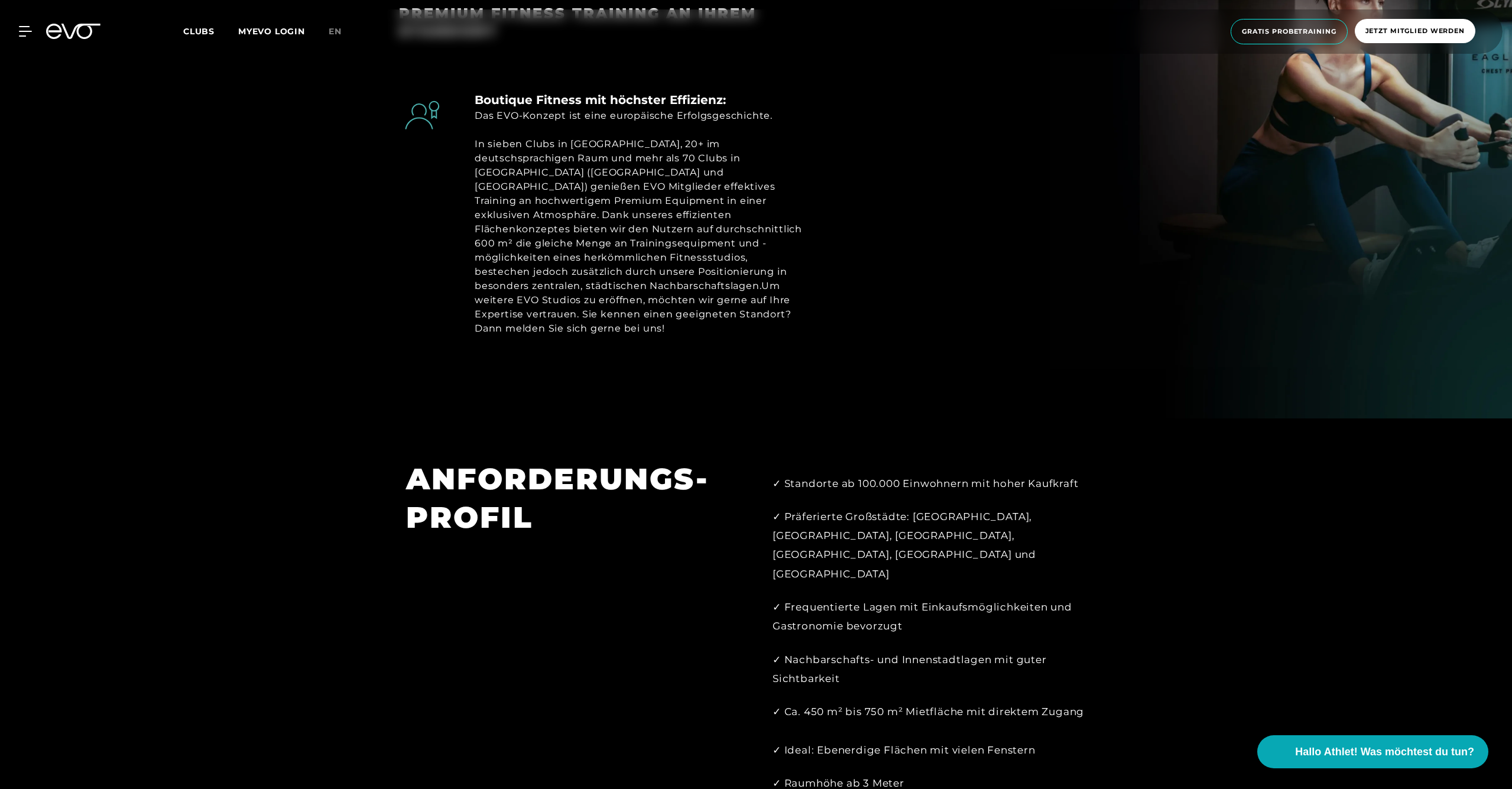
click at [79, 31] on icon at bounding box center [73, 31] width 54 height 15
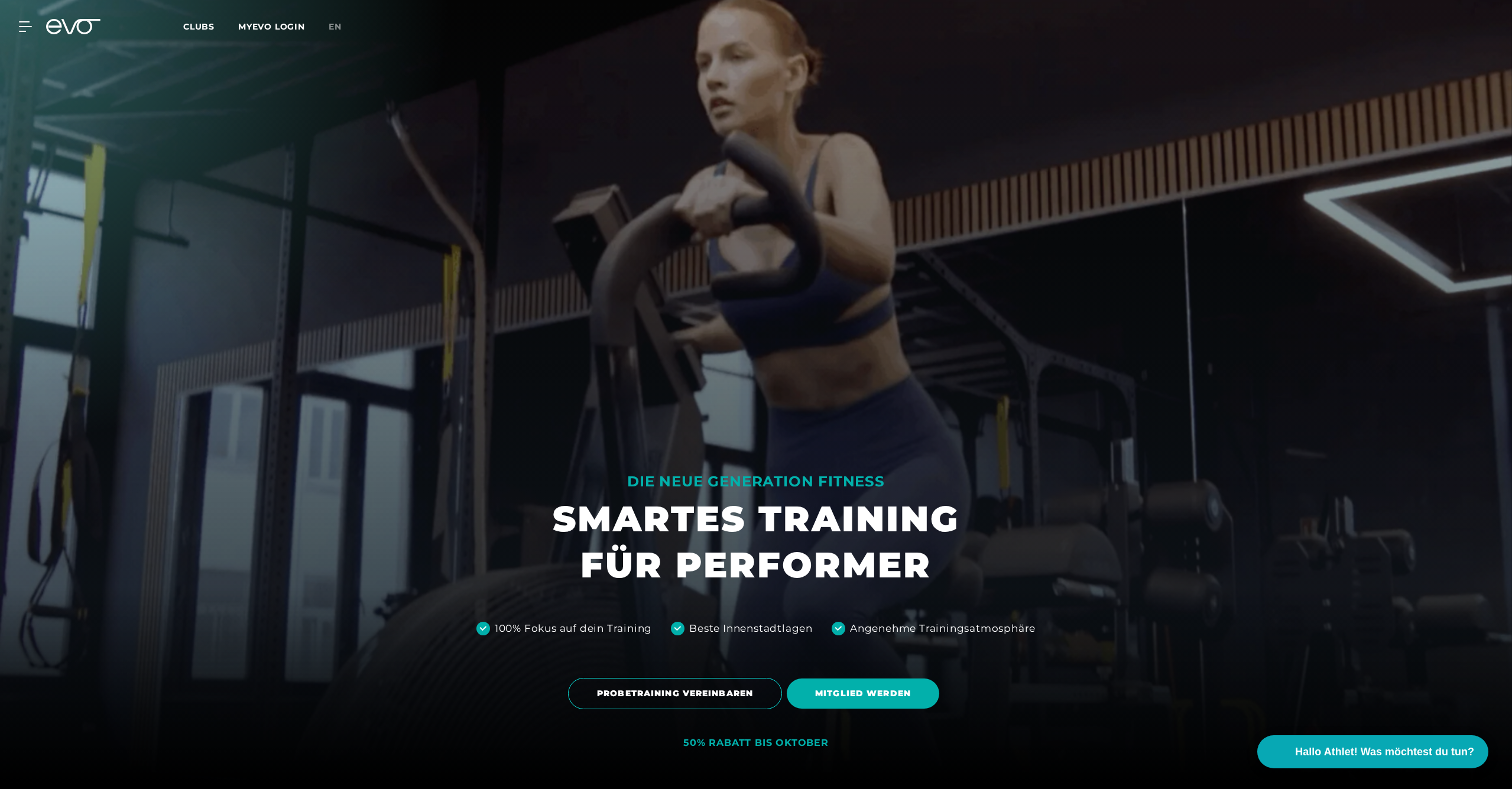
scroll to position [7, 0]
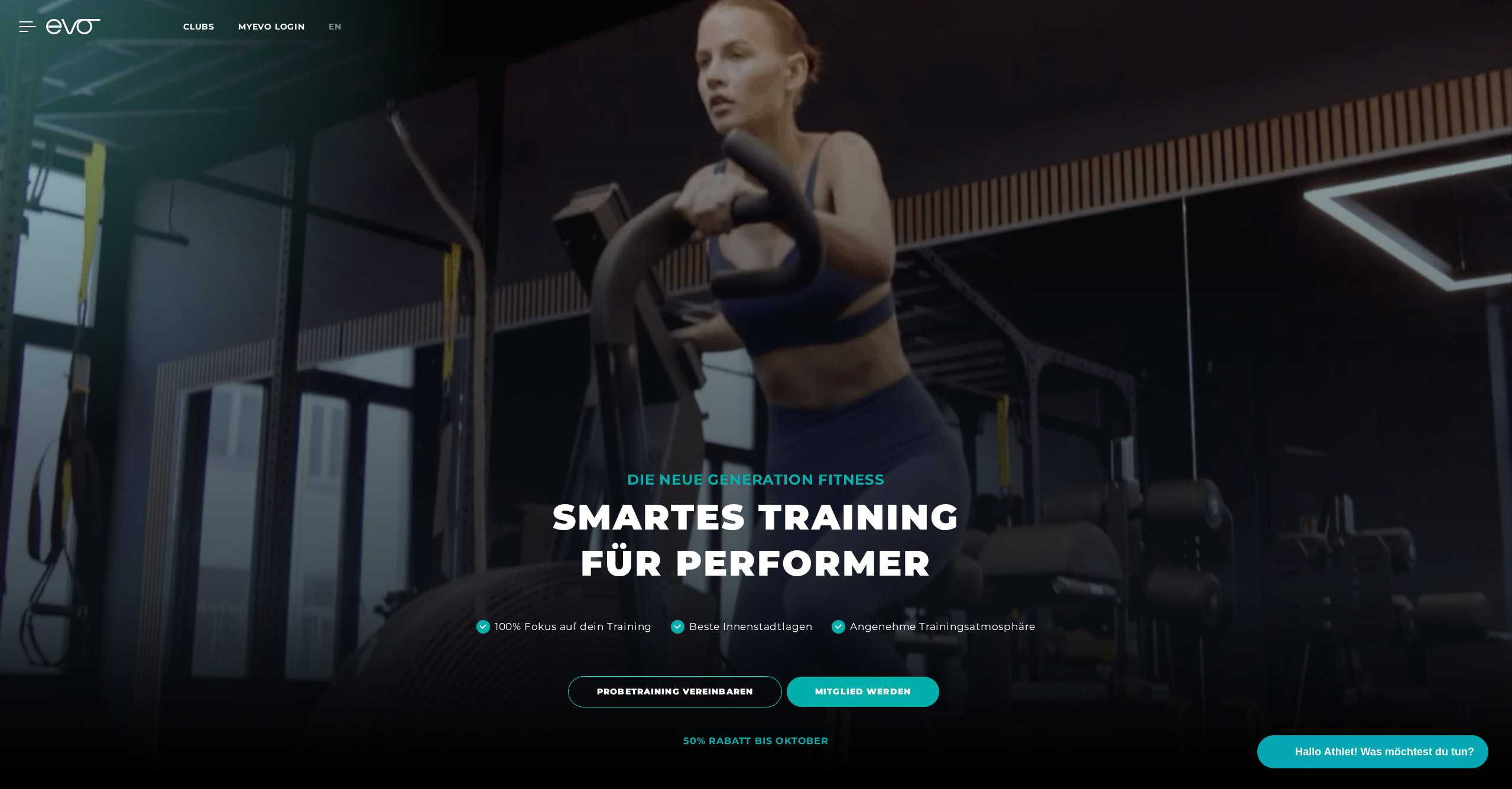
click at [23, 26] on icon at bounding box center [28, 26] width 17 height 9
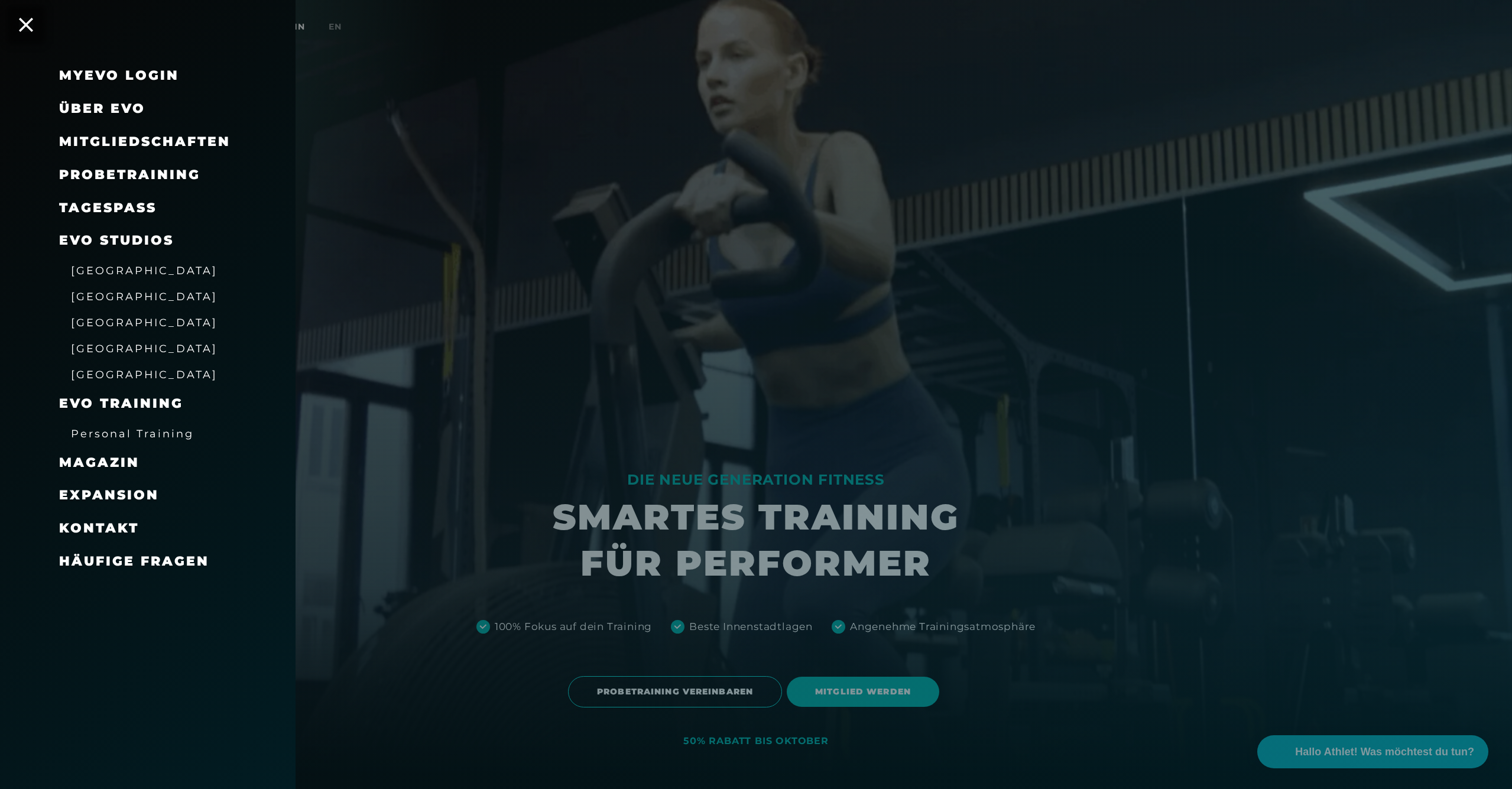
click at [79, 107] on span "Über EVO" at bounding box center [102, 108] width 86 height 16
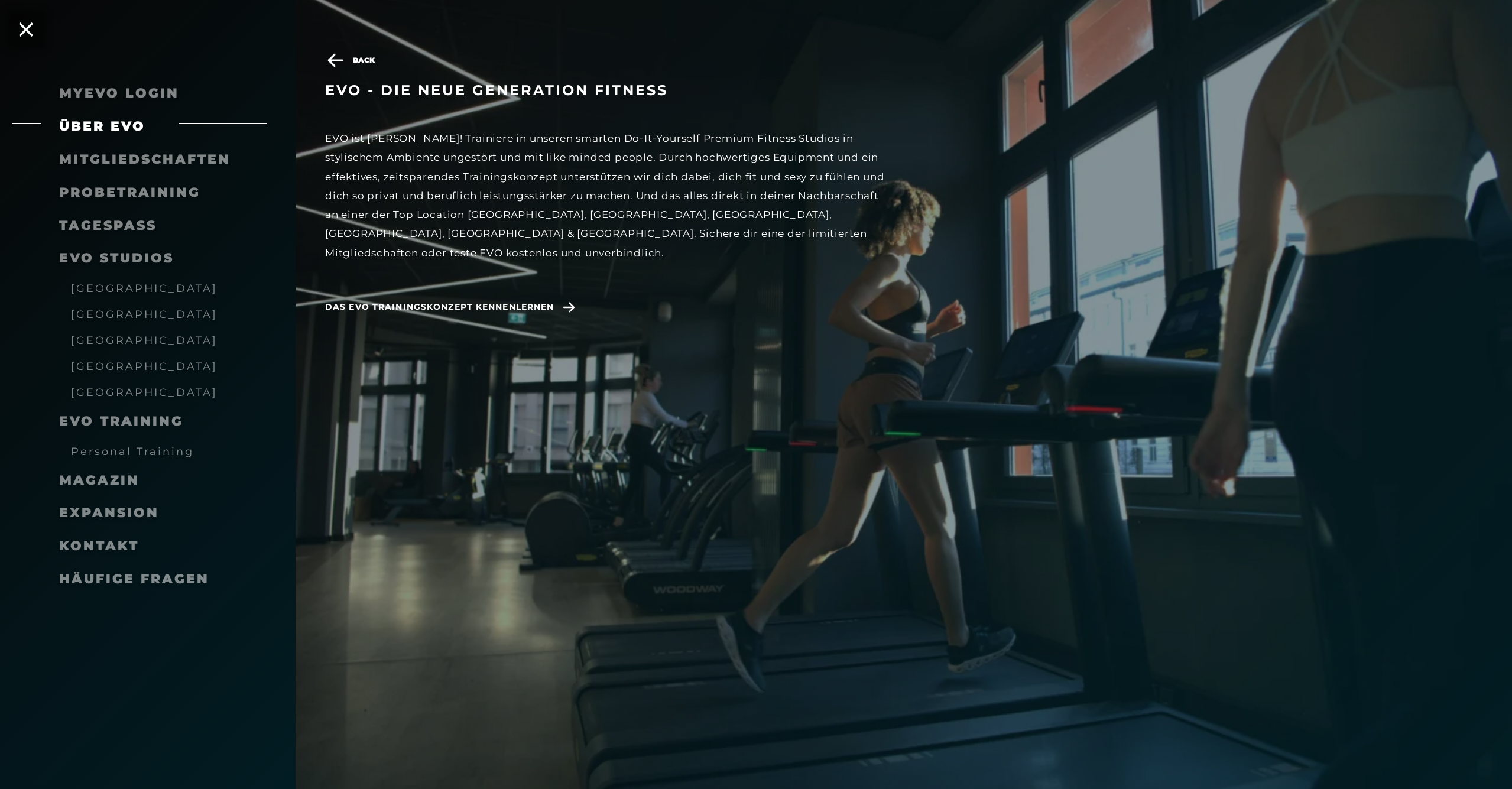
scroll to position [1843, 0]
click at [510, 301] on span "Das EVO Trainingskonzept kennenlernen" at bounding box center [440, 307] width 229 height 12
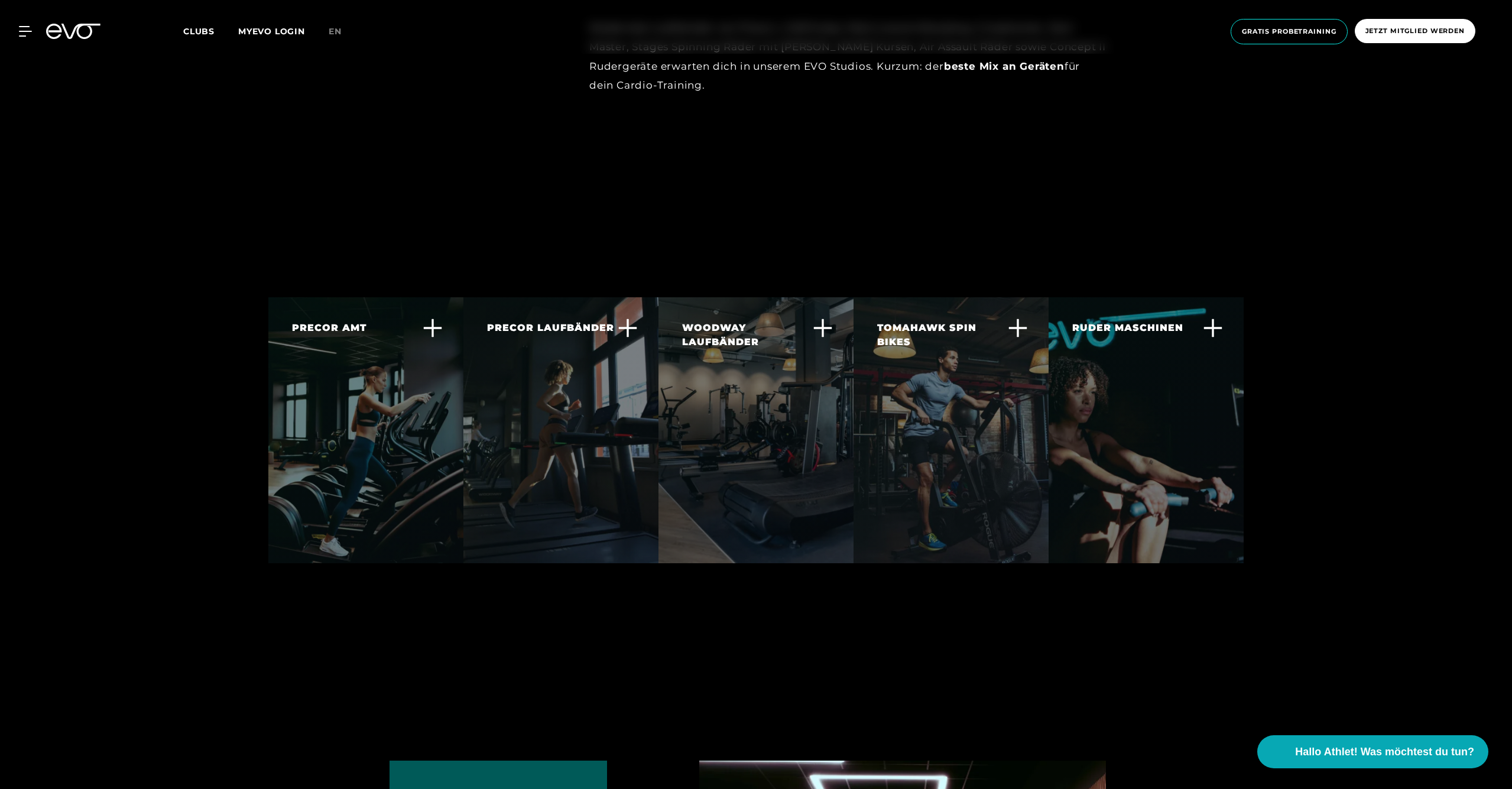
scroll to position [2806, 0]
click at [1158, 404] on div "RUDER MASCHINEN Das Concent II Rudergerät ist weltweit von Experten und Athlete…" at bounding box center [1146, 382] width 195 height 170
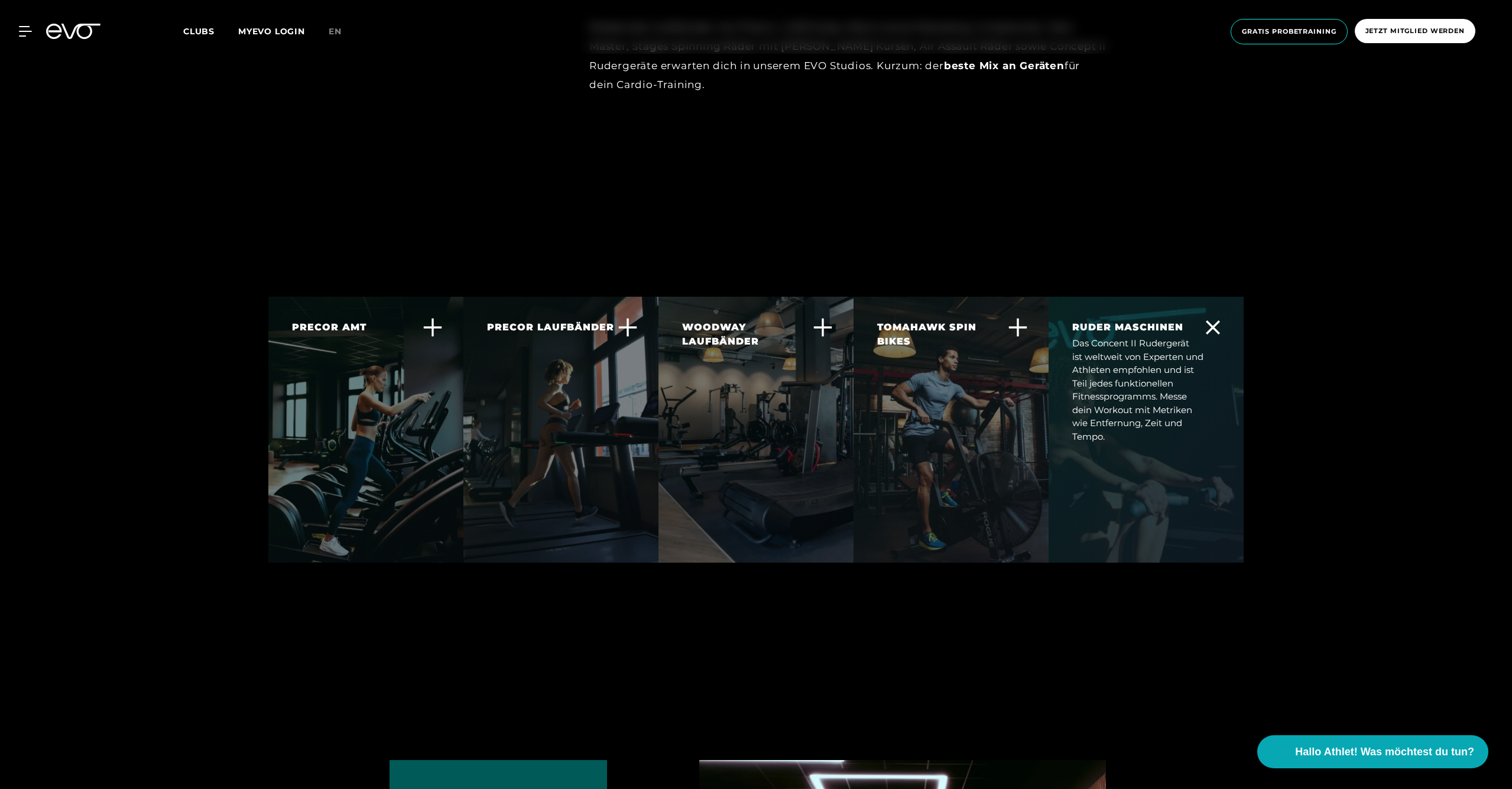
click at [1154, 422] on div "RUDER MASCHINEN Das Concent II Rudergerät ist weltweit von Experten und Athlete…" at bounding box center [1146, 382] width 195 height 170
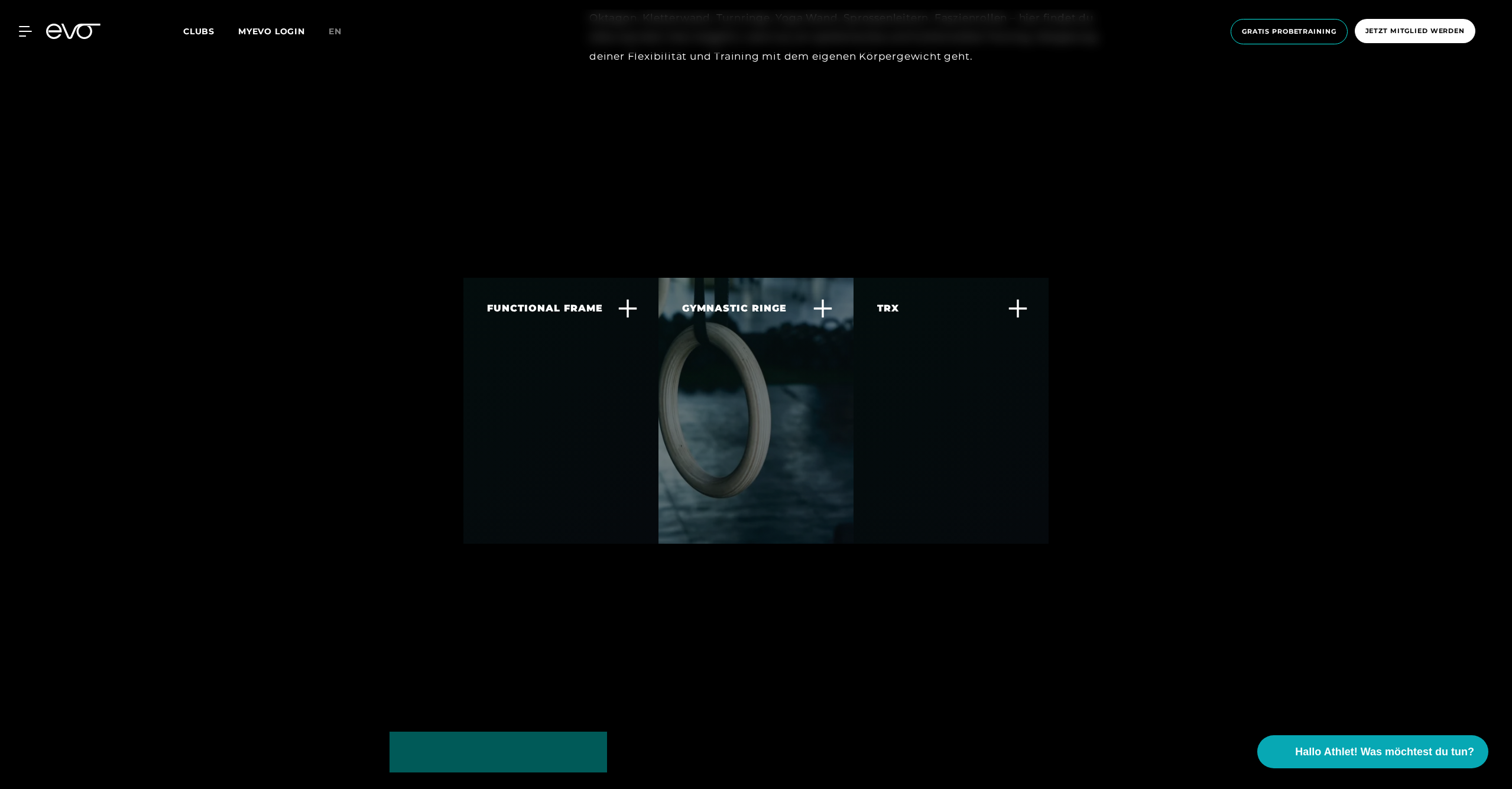
scroll to position [4935, 0]
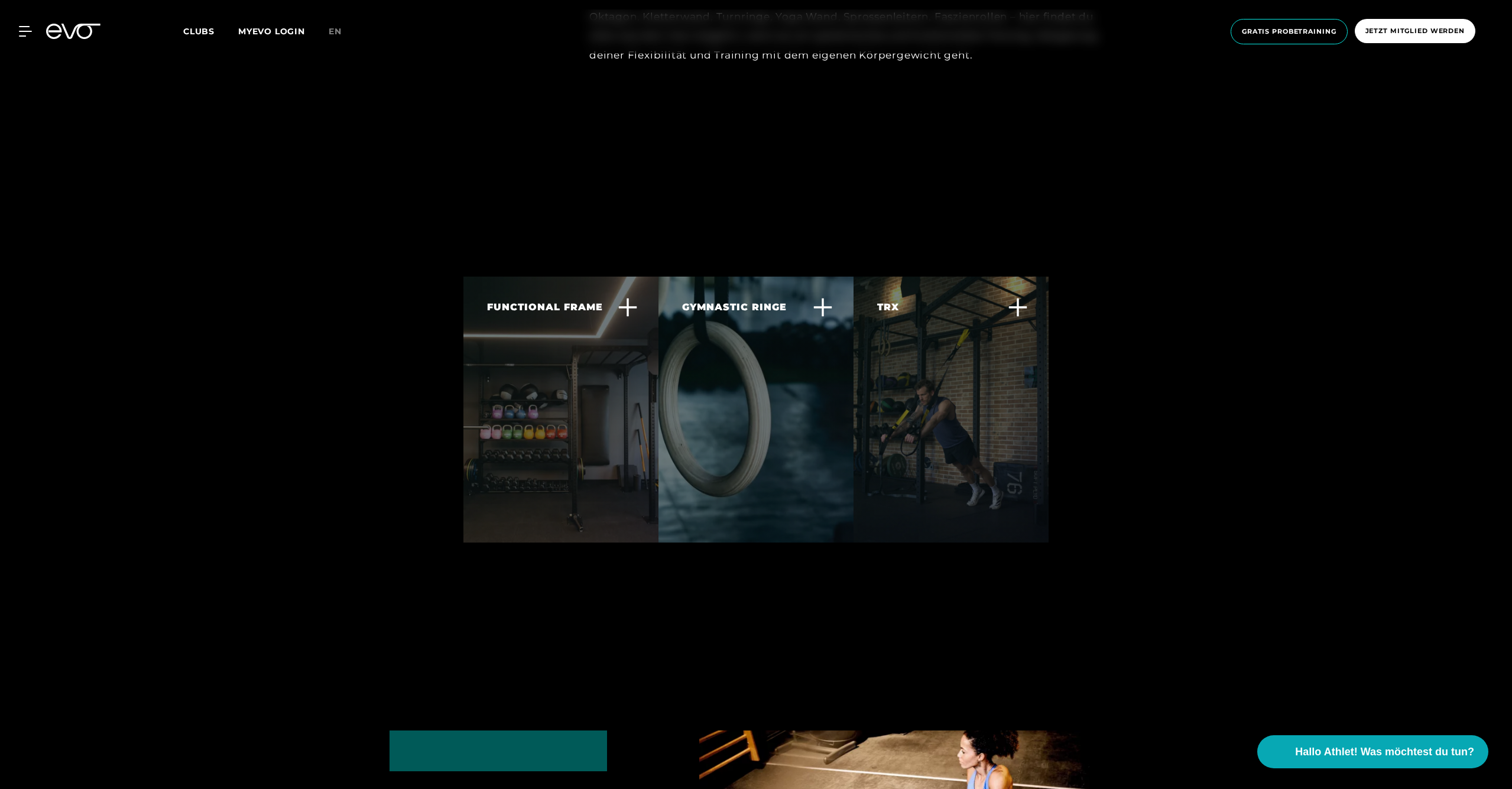
click at [938, 383] on div "TRX TRX Training ist ausgezeichnet um Kraft und Kontrolle für andere Körpergewi…" at bounding box center [944, 369] width 133 height 137
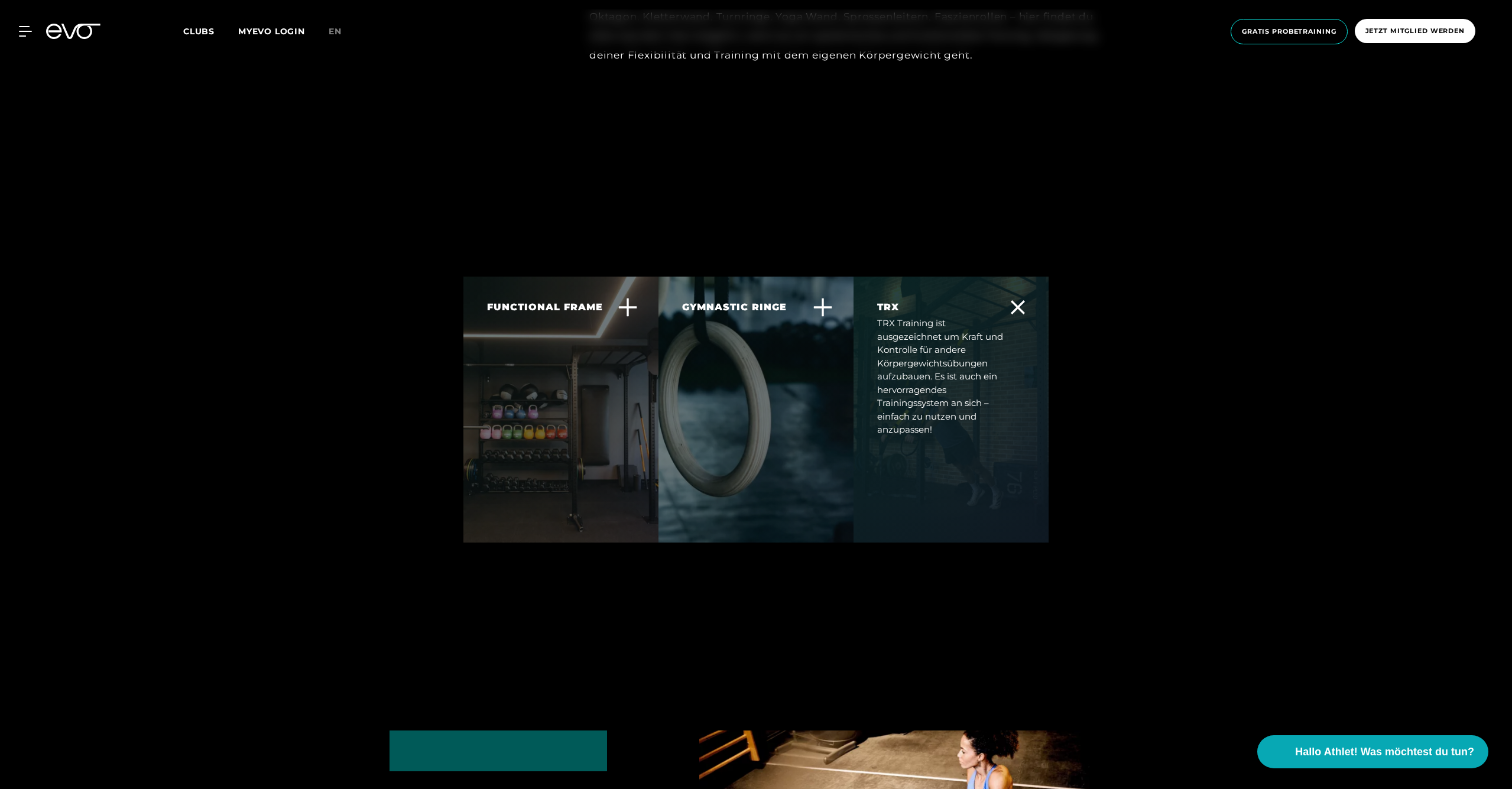
click at [938, 383] on div "TRX Training ist ausgezeichnet um Kraft und Kontrolle für andere Körpergewichts…" at bounding box center [944, 377] width 133 height 120
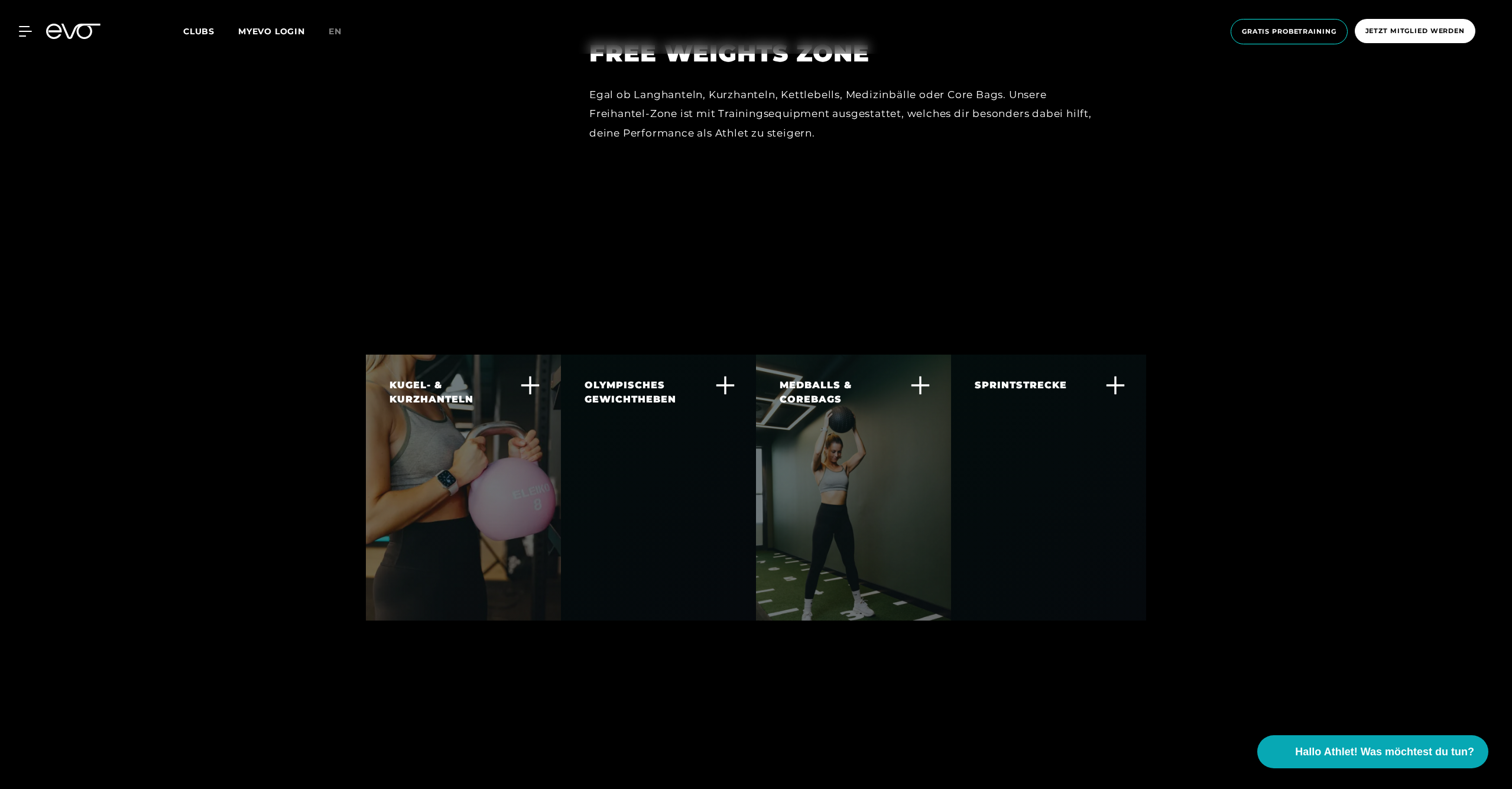
scroll to position [3686, 0]
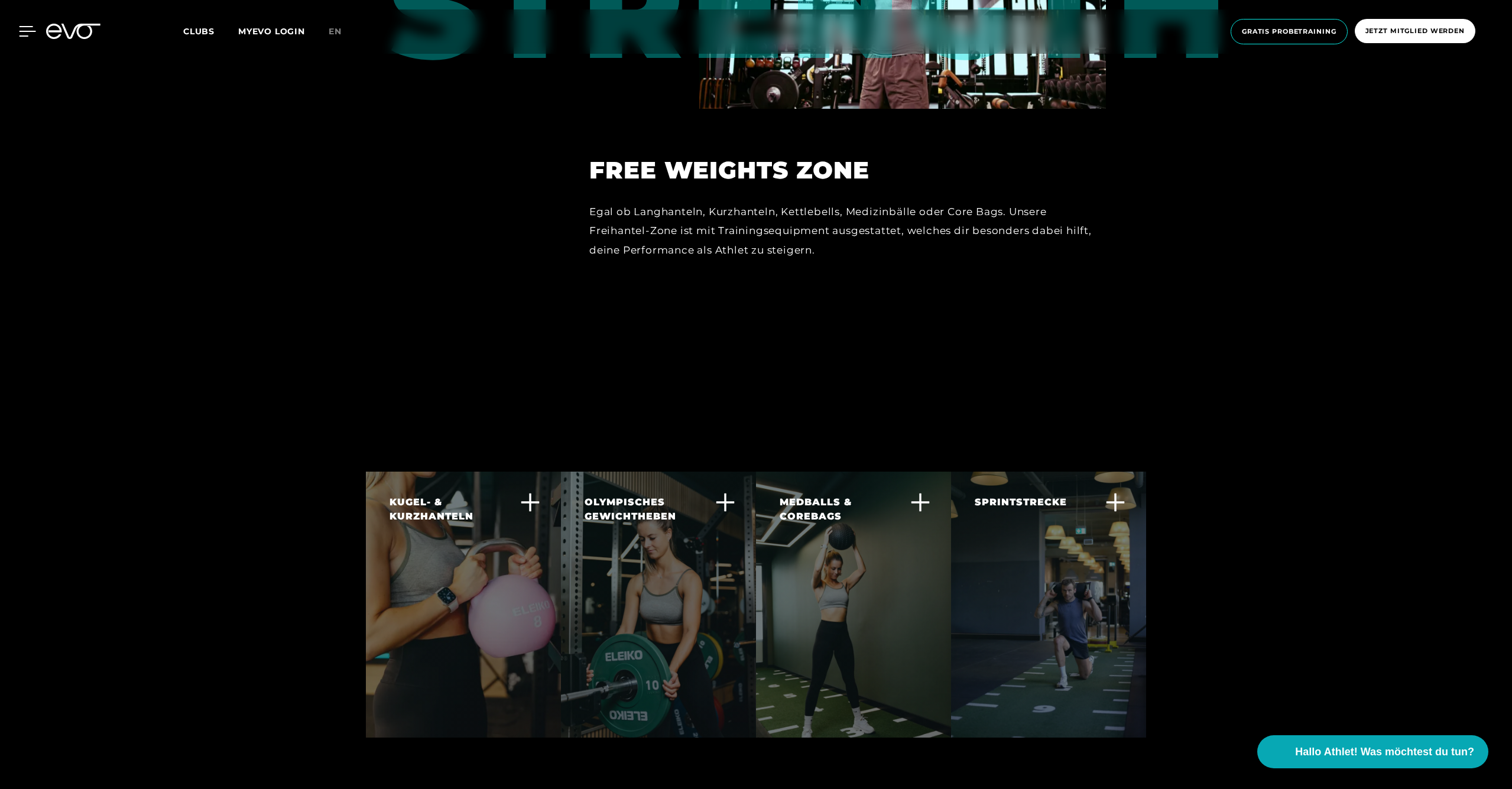
click at [26, 34] on icon at bounding box center [28, 31] width 17 height 10
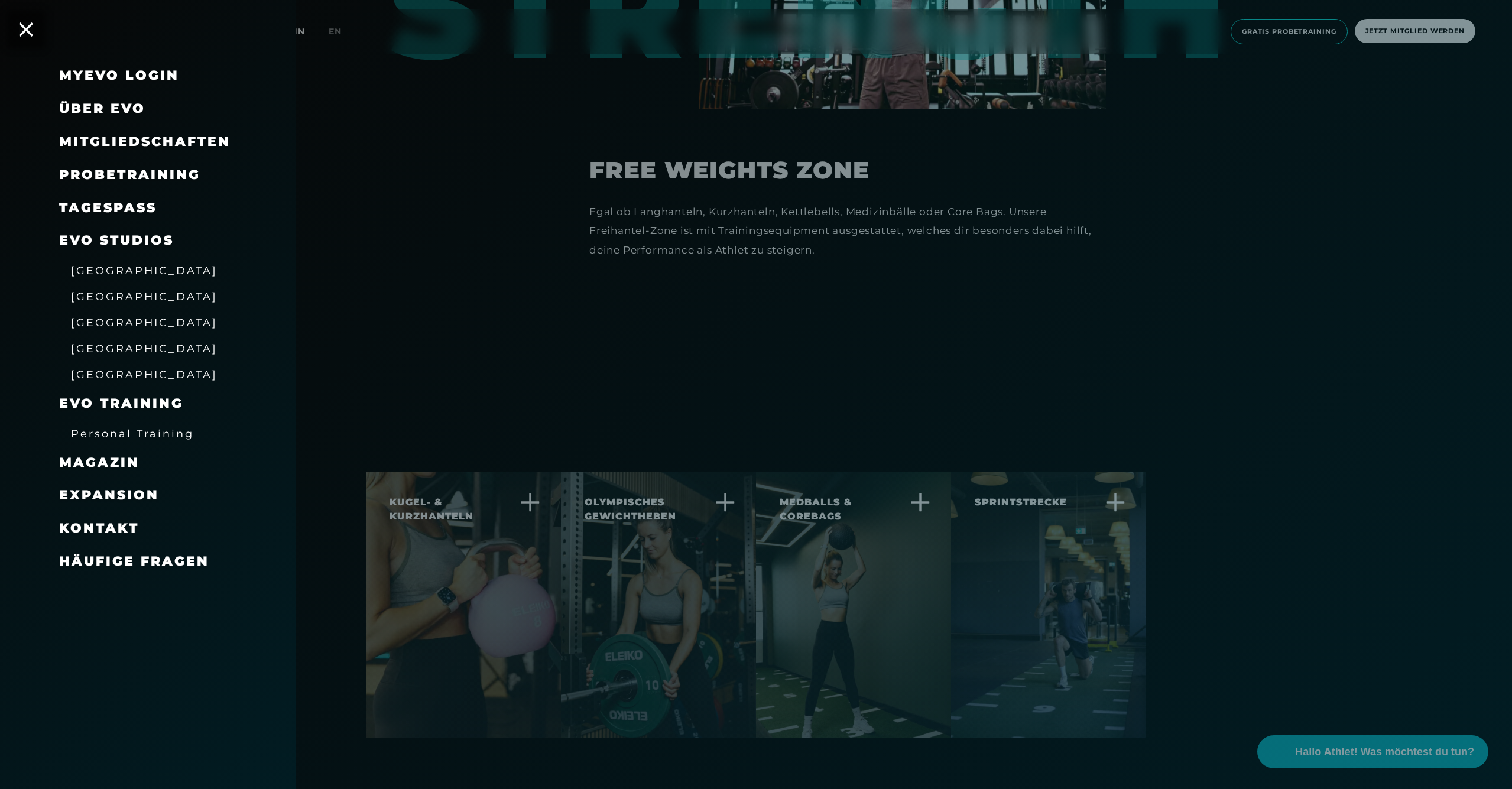
click at [95, 138] on span "Mitgliedschaften" at bounding box center [145, 142] width 171 height 16
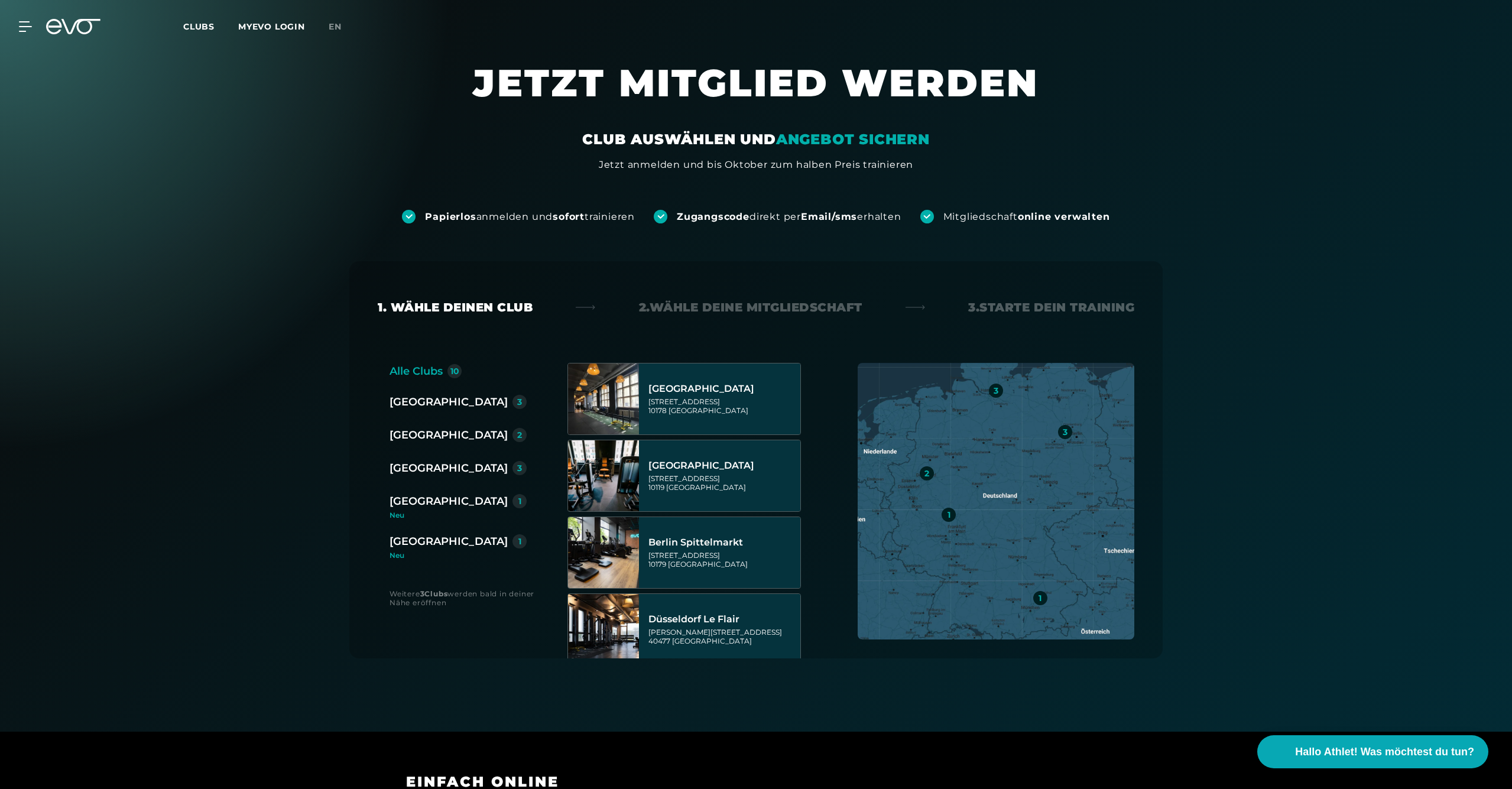
click at [410, 398] on div "[GEOGRAPHIC_DATA]" at bounding box center [449, 401] width 118 height 17
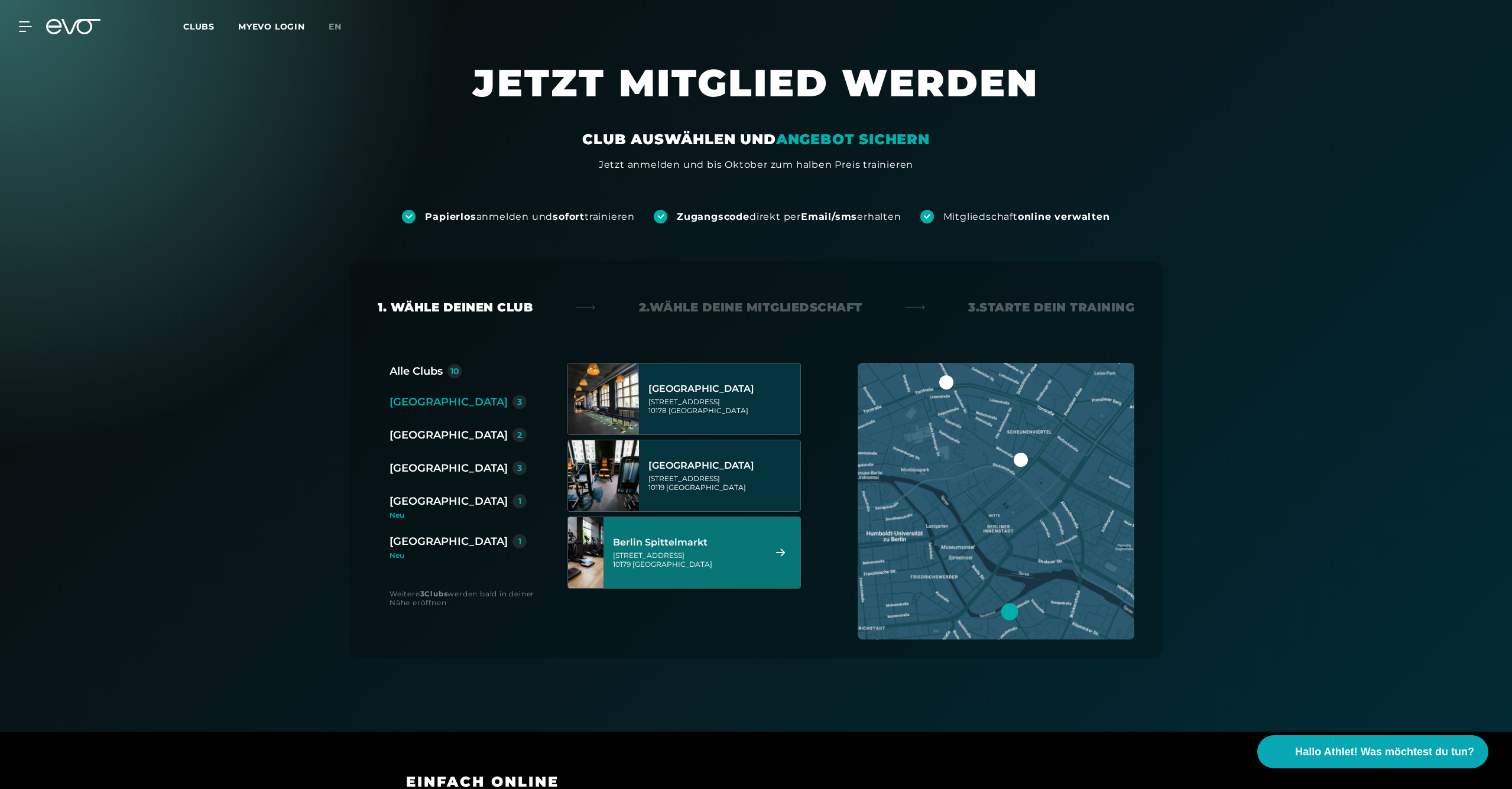
click at [686, 540] on div "Berlin Spittelmarkt" at bounding box center [687, 542] width 148 height 12
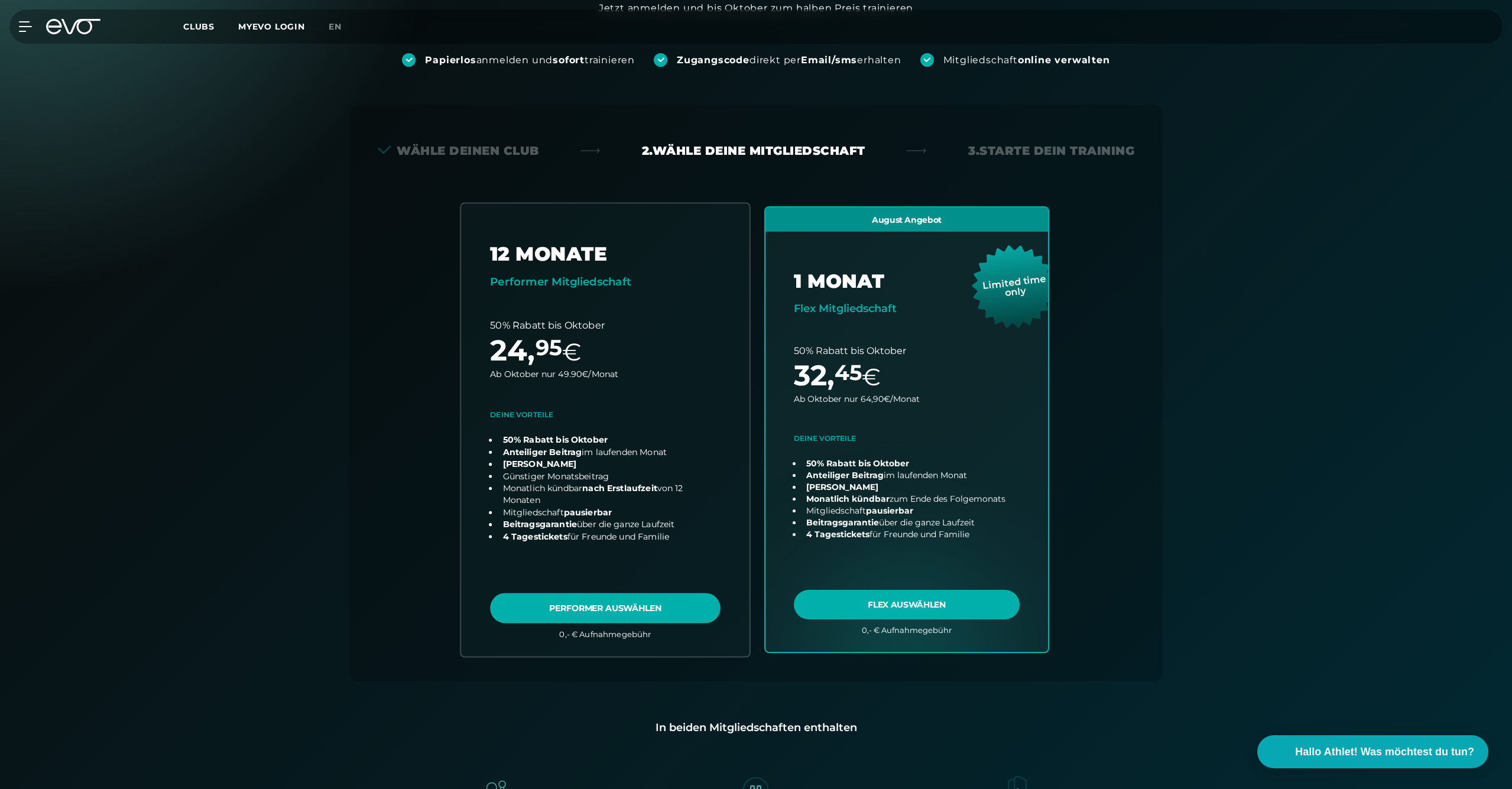
scroll to position [156, 0]
click at [22, 25] on icon at bounding box center [28, 26] width 17 height 10
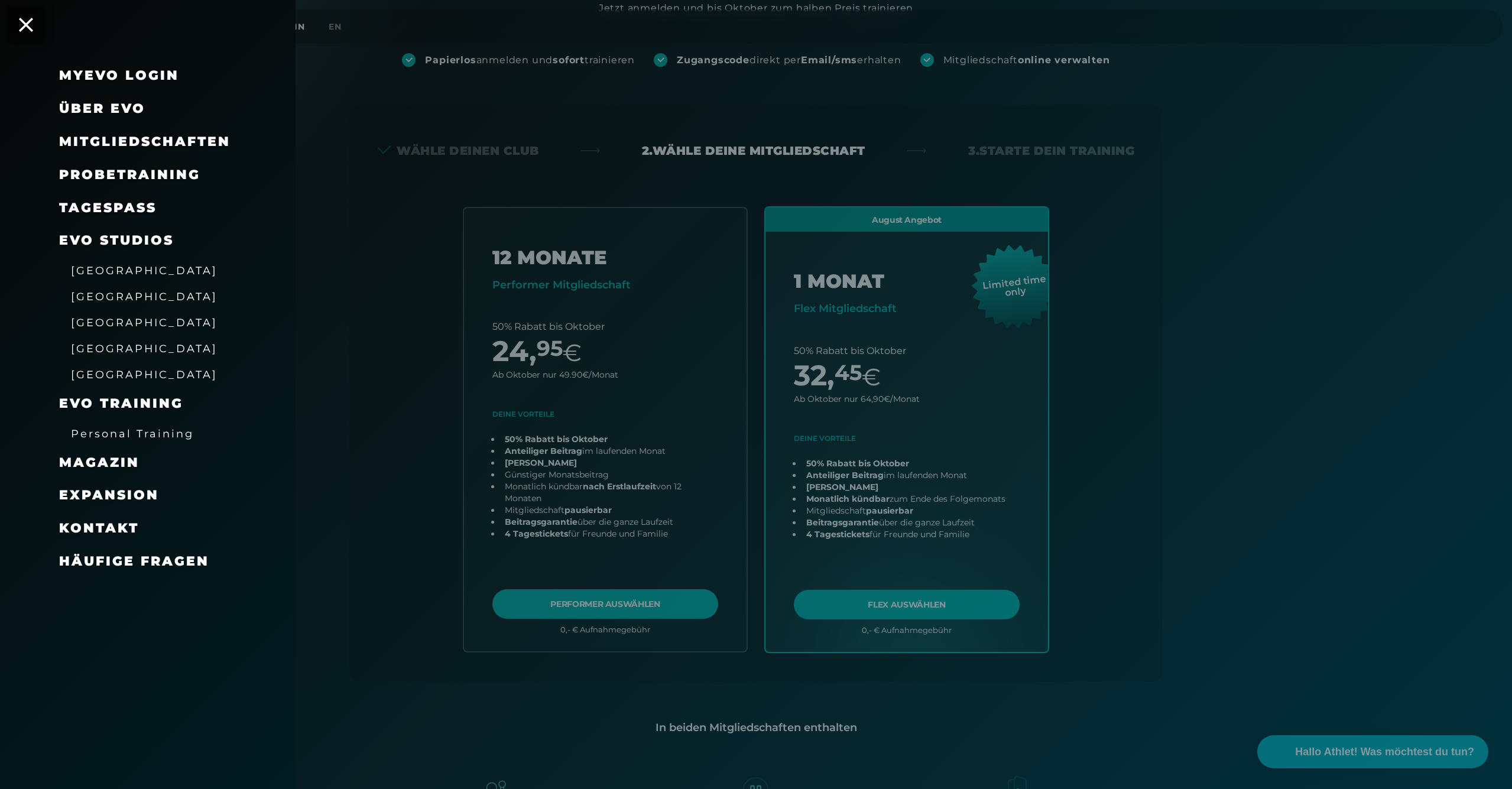
drag, startPoint x: 92, startPoint y: 172, endPoint x: 99, endPoint y: 172, distance: 7.0
click at [99, 172] on span "Probetraining" at bounding box center [129, 175] width 141 height 16
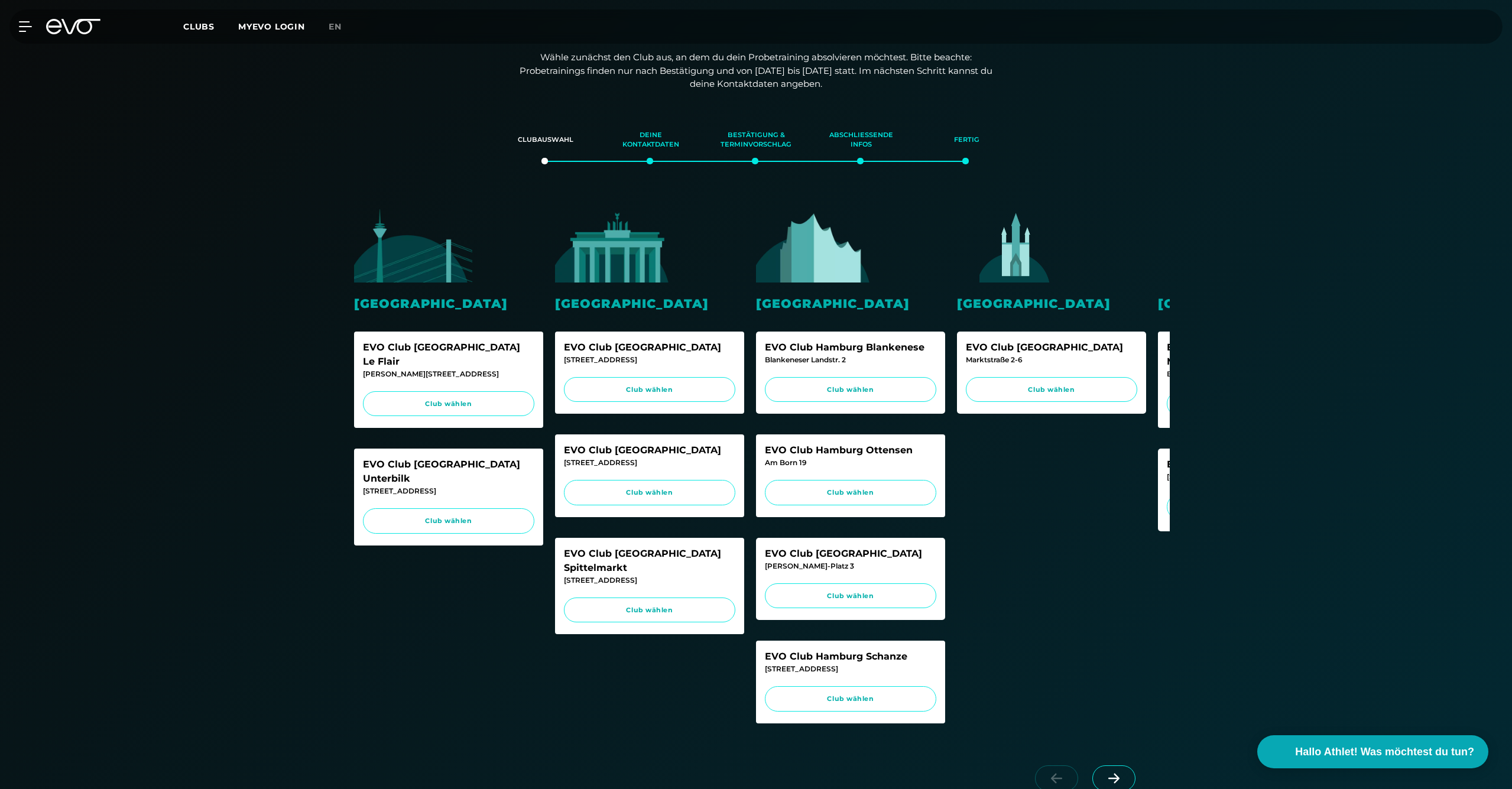
scroll to position [145, 0]
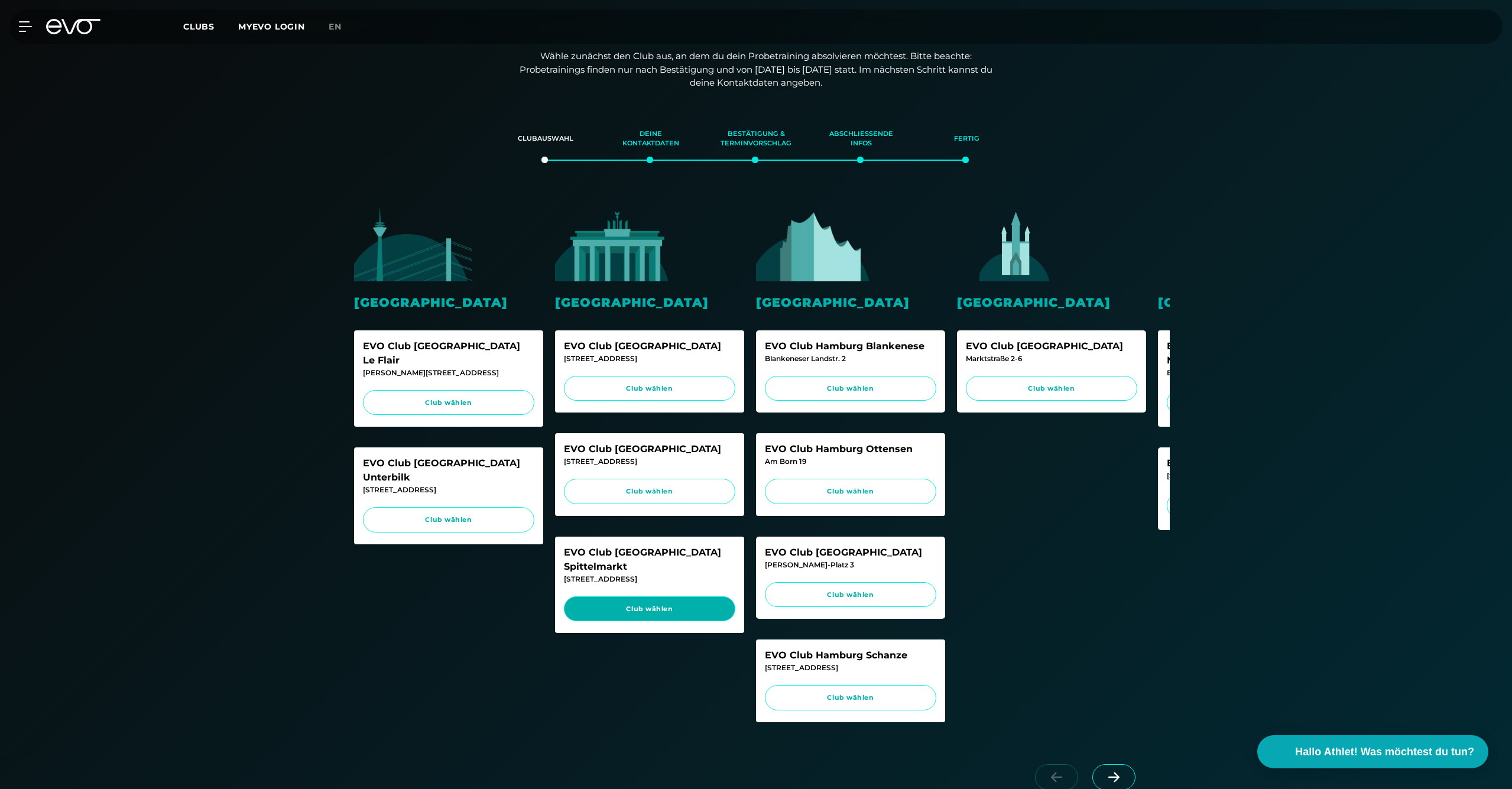
click at [643, 604] on span "Club wählen" at bounding box center [649, 609] width 149 height 10
click at [23, 24] on icon at bounding box center [28, 26] width 17 height 10
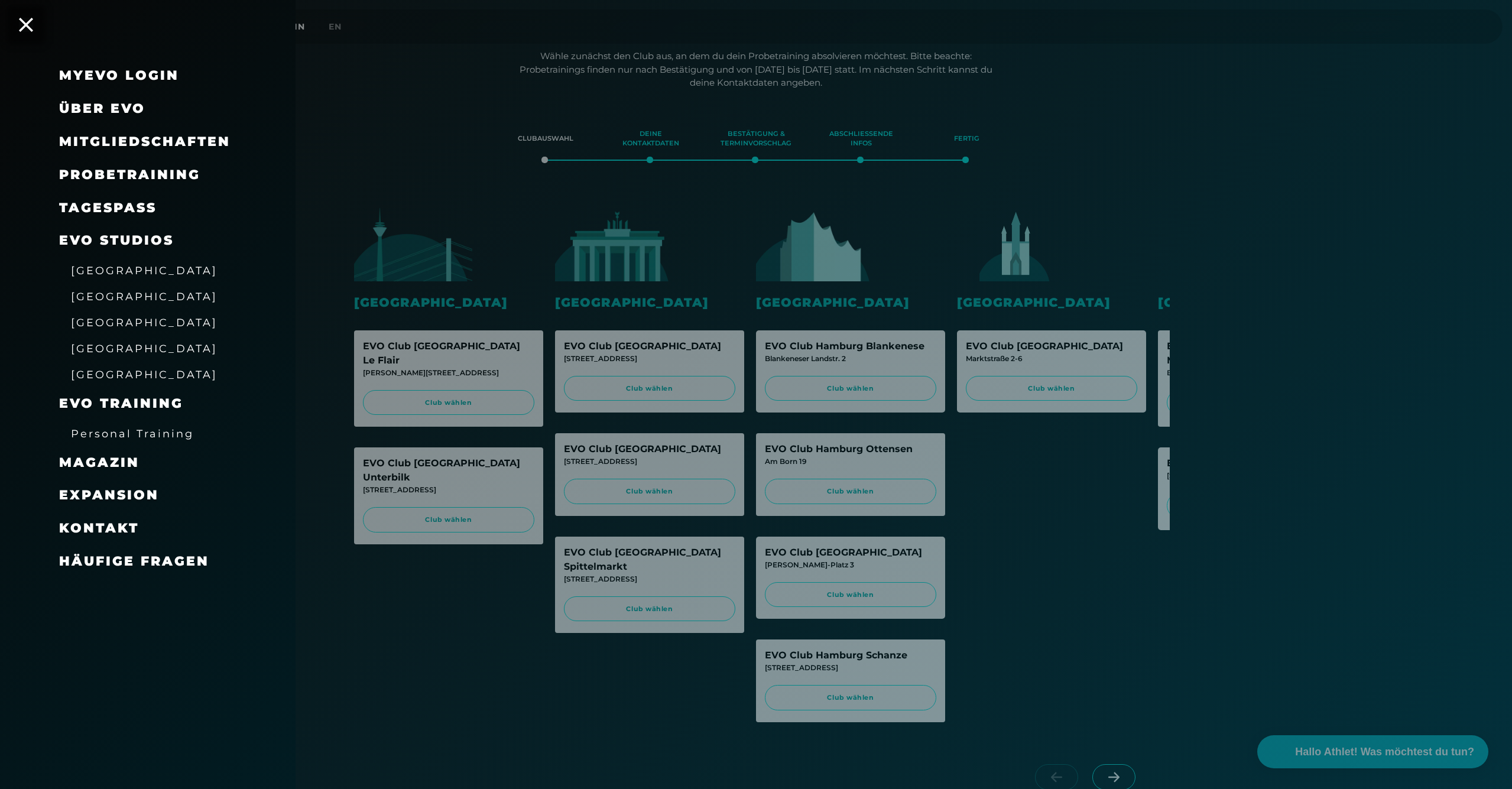
scroll to position [147, 0]
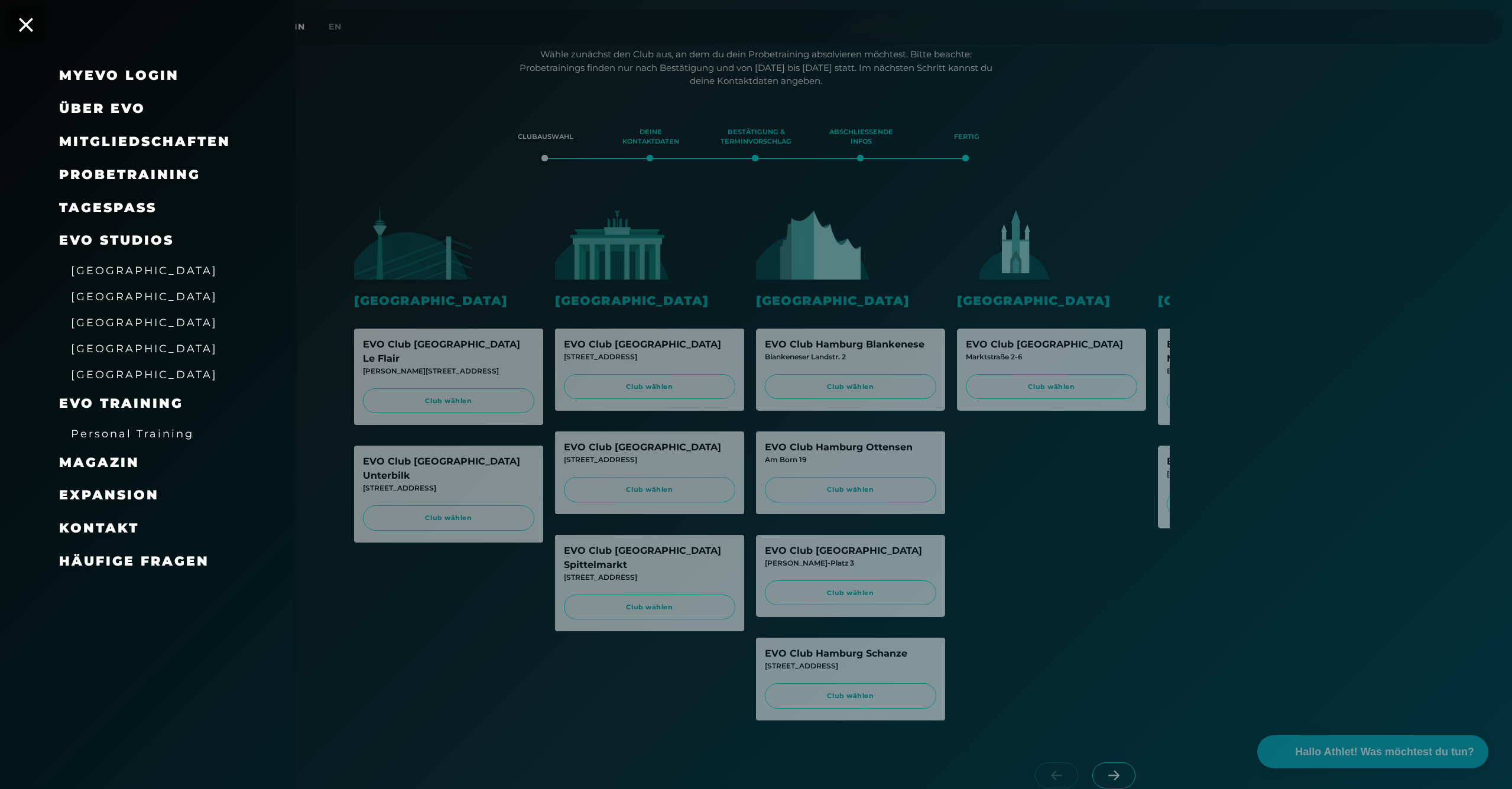
click at [131, 454] on span "Magazin" at bounding box center [99, 462] width 81 height 16
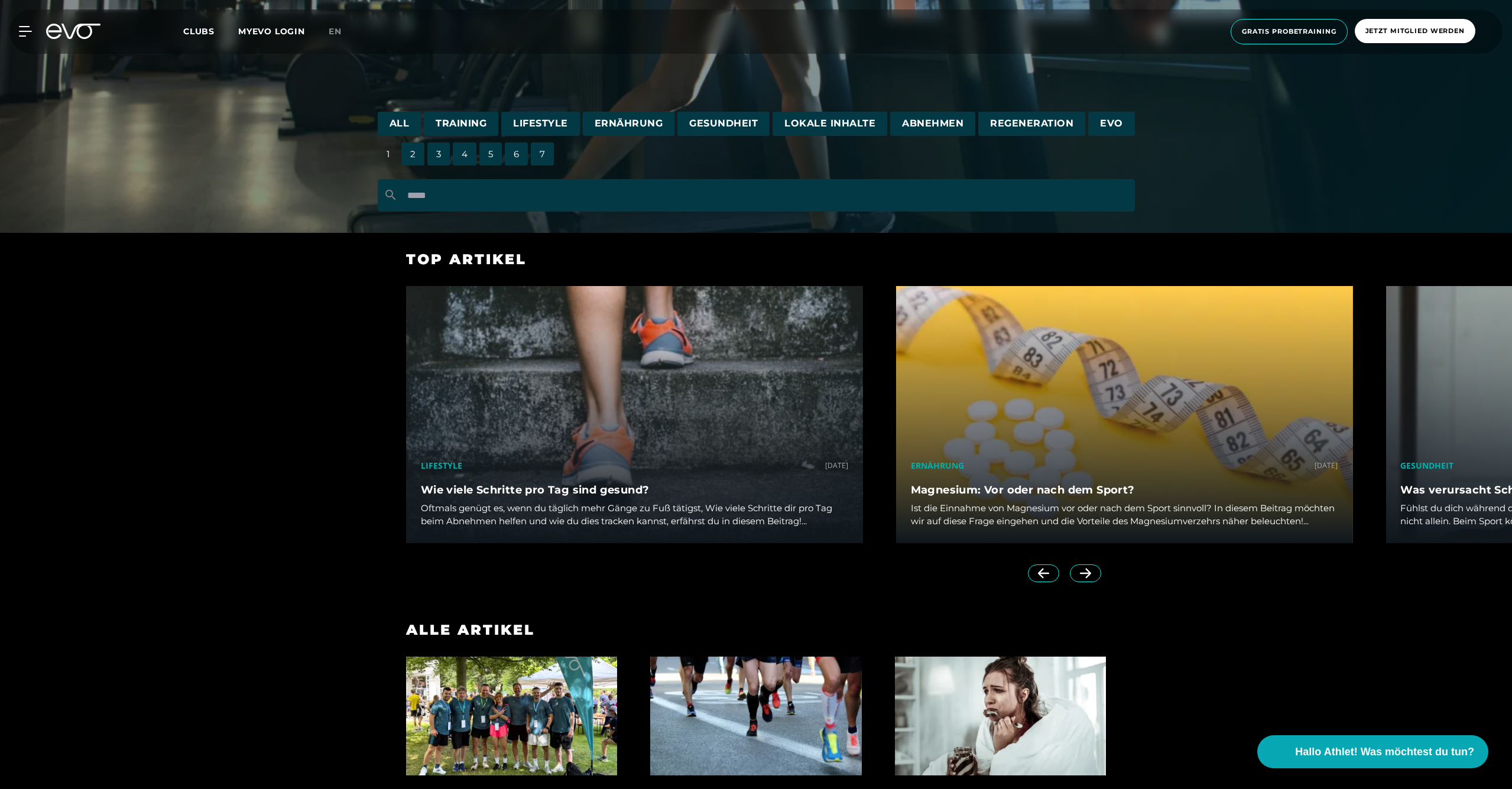
scroll to position [398, 0]
click at [1088, 572] on div "Ernährung [DATE] Magnesium: Vor oder nach dem Sport? Ist die Einnahme von Magne…" at bounding box center [1125, 431] width 490 height 290
click at [1086, 575] on div "Ernährung [DATE] Magnesium: Vor oder nach dem Sport? Ist die Einnahme von Magne…" at bounding box center [1125, 431] width 490 height 290
click at [1084, 575] on div "Ernährung [DATE] Magnesium: Vor oder nach dem Sport? Ist die Einnahme von Magne…" at bounding box center [1125, 431] width 490 height 290
click at [1082, 574] on div "Ernährung [DATE] Magnesium: Vor oder nach dem Sport? Ist die Einnahme von Magne…" at bounding box center [1124, 431] width 490 height 290
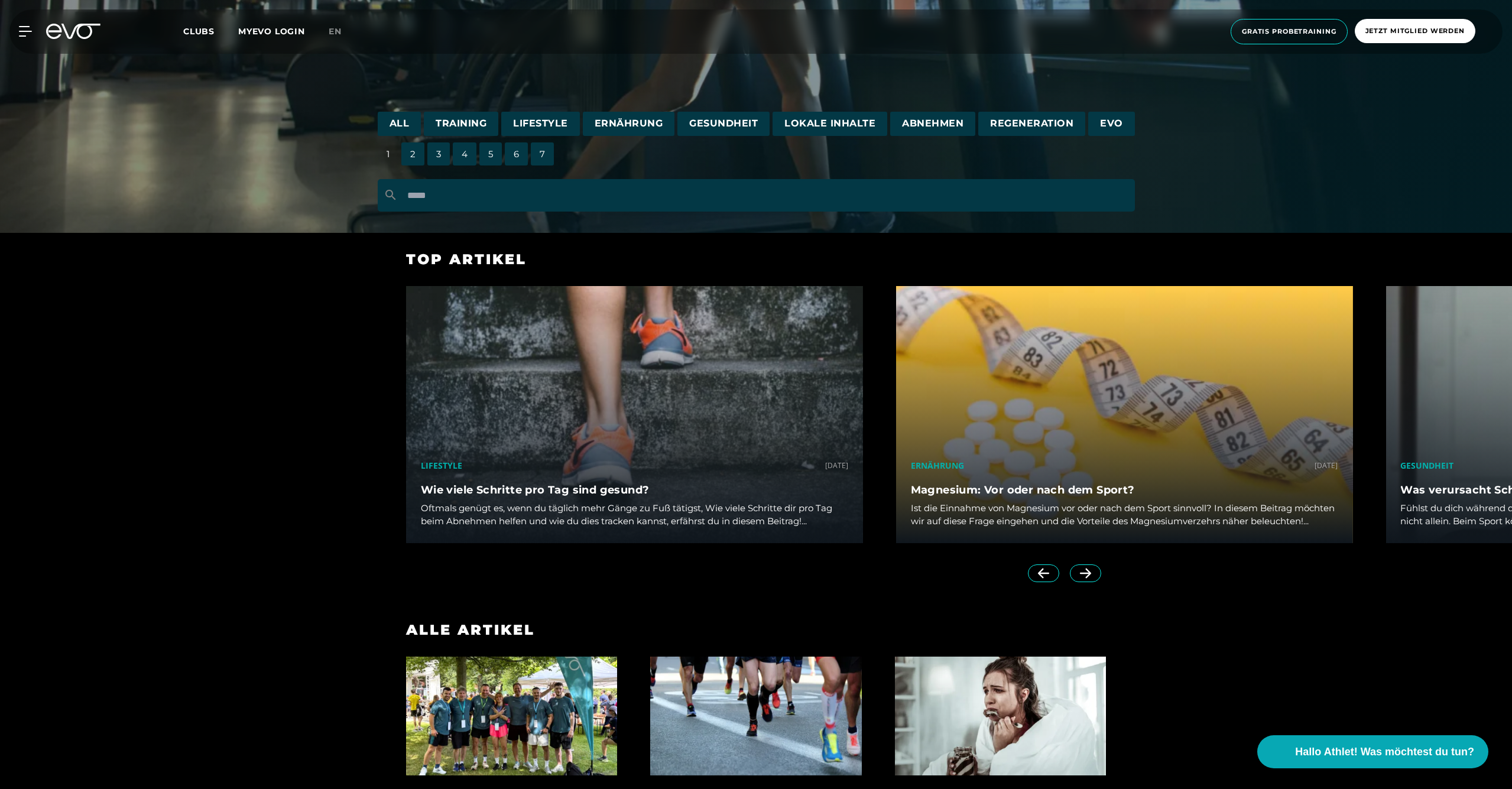
click at [1086, 575] on div "Ernährung [DATE] Magnesium: Vor oder nach dem Sport? Ist die Einnahme von Magne…" at bounding box center [1125, 431] width 490 height 290
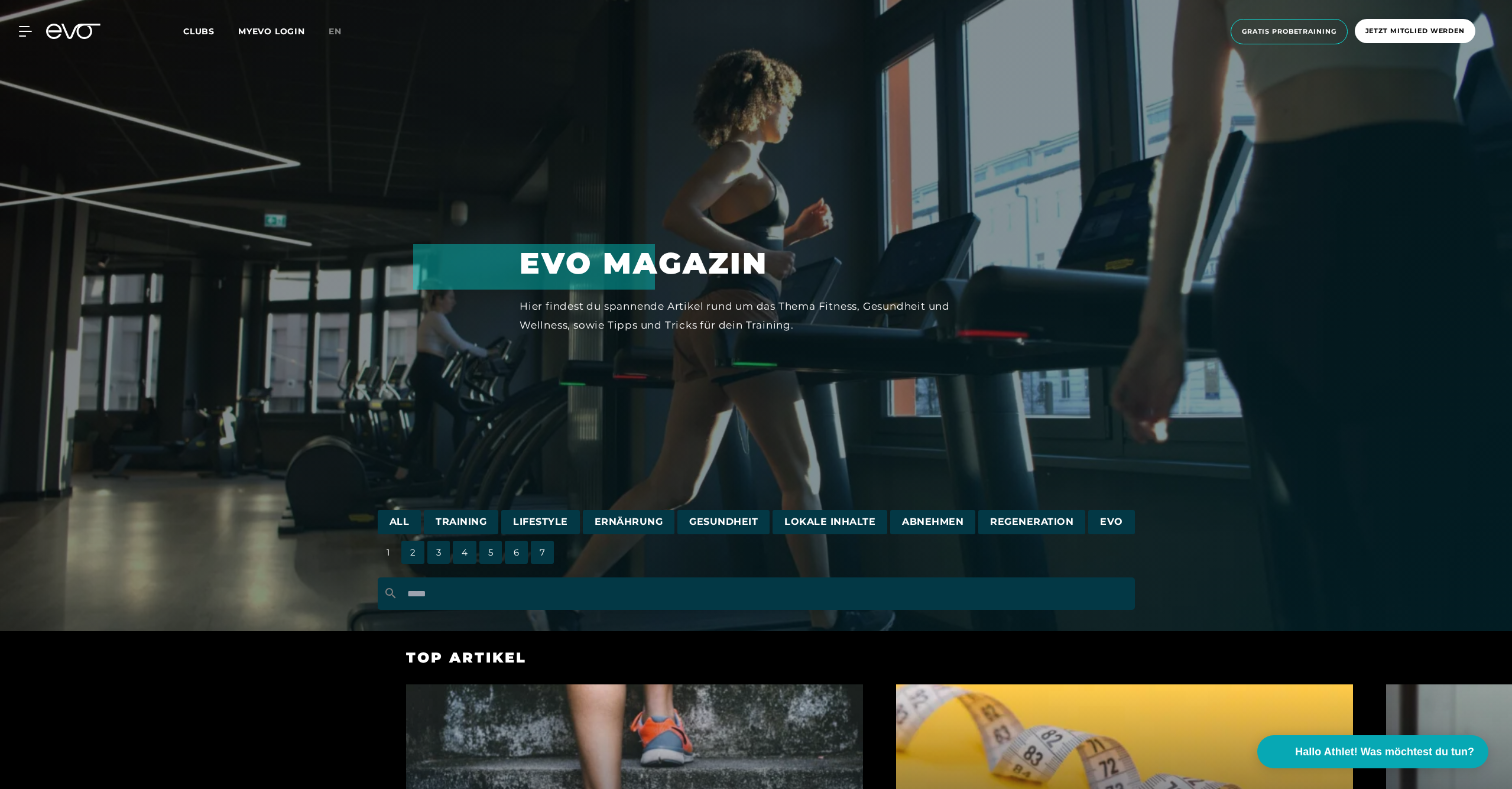
scroll to position [0, 0]
click at [20, 32] on icon at bounding box center [28, 31] width 17 height 9
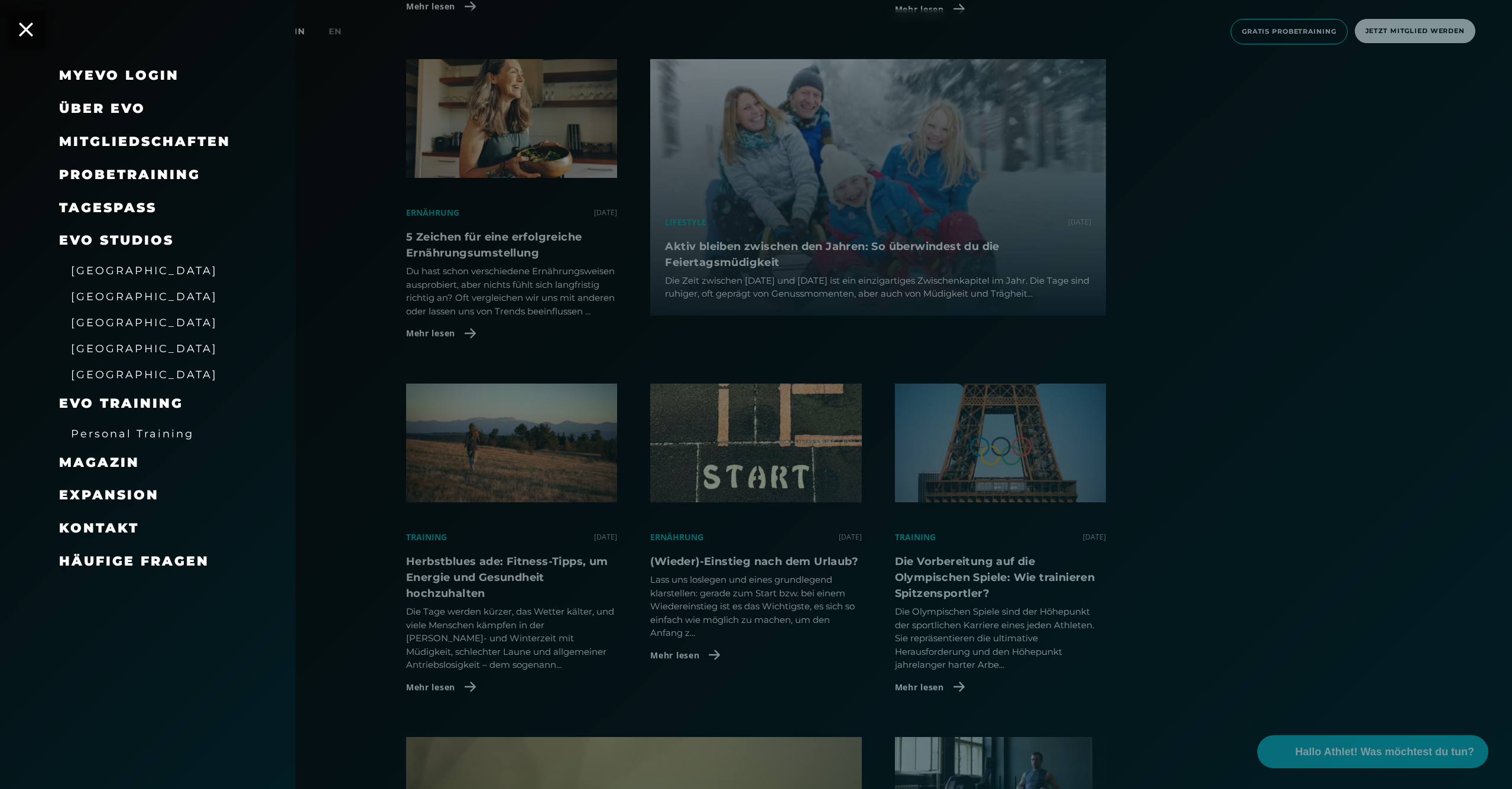
scroll to position [1359, 0]
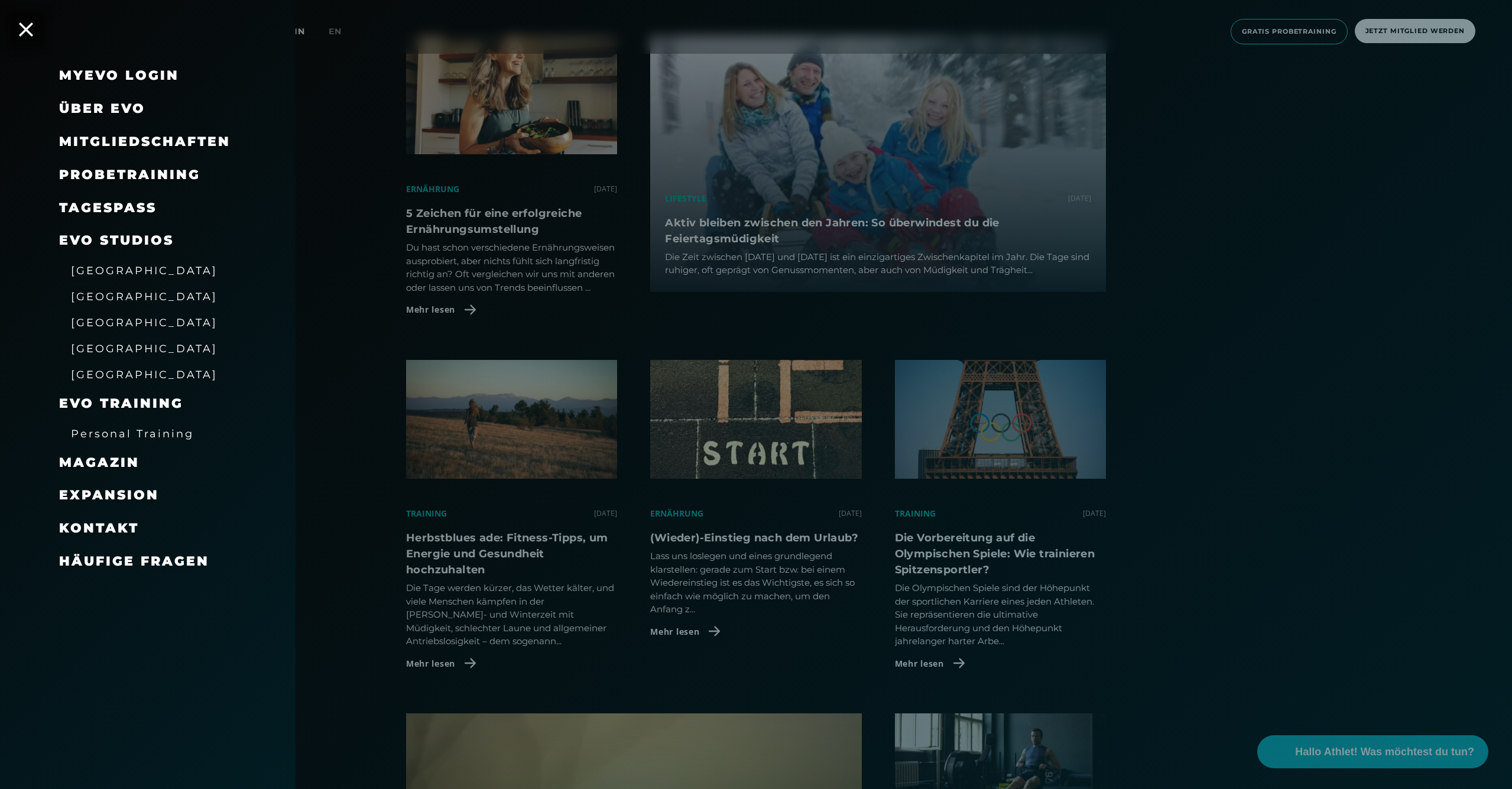
click at [381, 194] on div at bounding box center [756, 394] width 1512 height 789
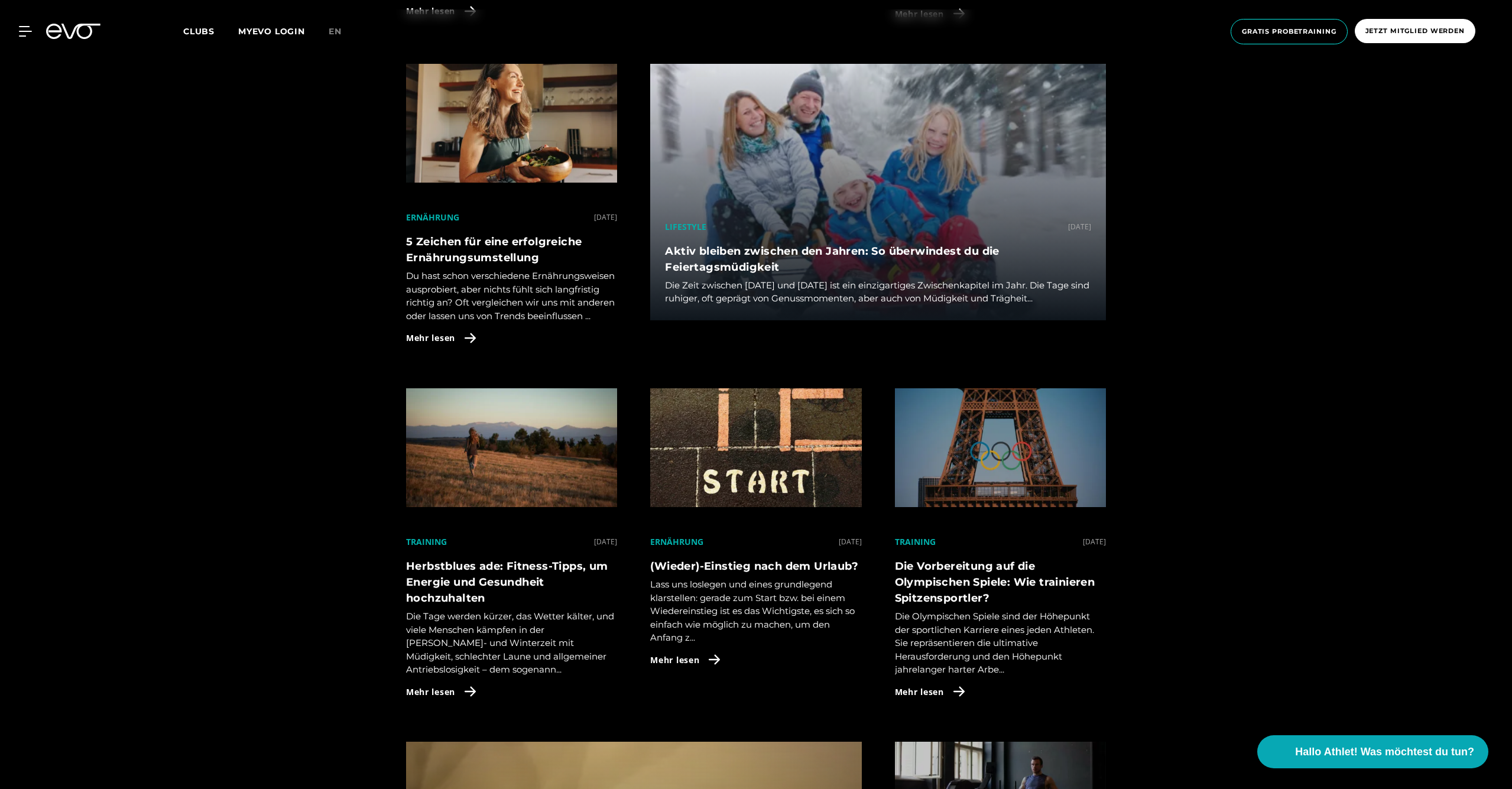
scroll to position [1159, 0]
